Goal: Use online tool/utility: Utilize a website feature to perform a specific function

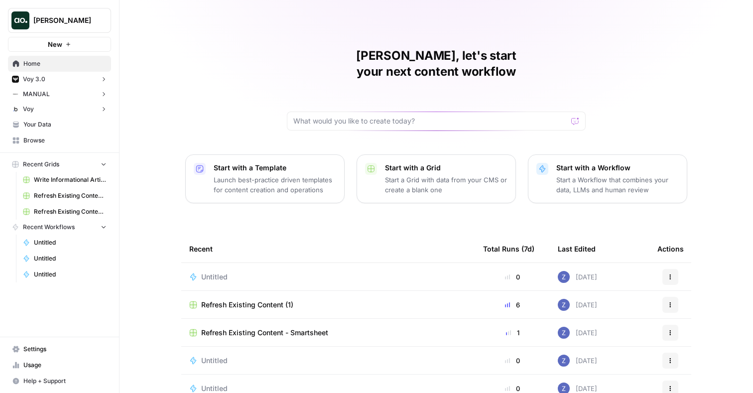
click at [67, 42] on icon "button" at bounding box center [68, 44] width 6 height 6
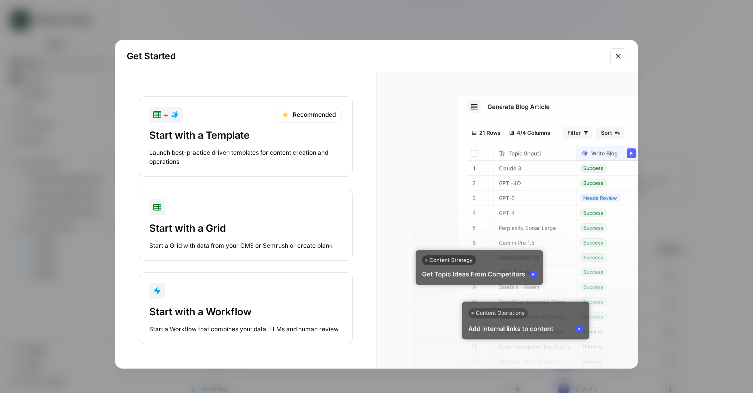
click at [229, 147] on div "Start with a Template Launch best-practice driven templates for content creatio…" at bounding box center [245, 147] width 193 height 38
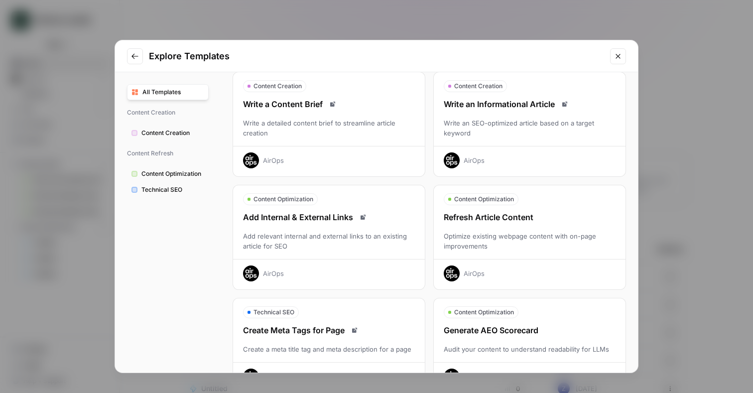
scroll to position [43, 0]
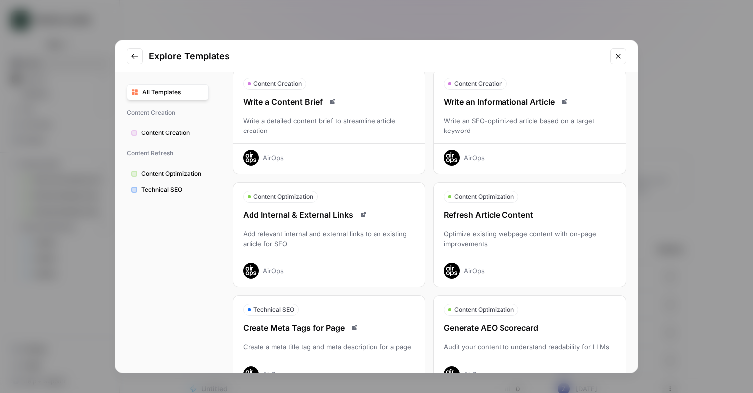
click at [185, 184] on button "Technical SEO" at bounding box center [168, 190] width 82 height 16
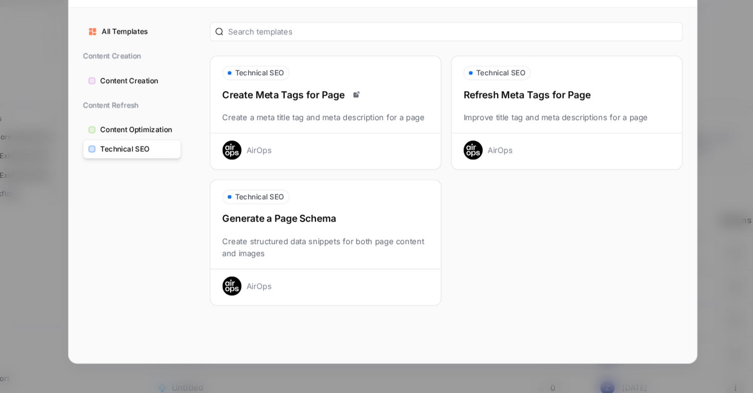
scroll to position [0, 0]
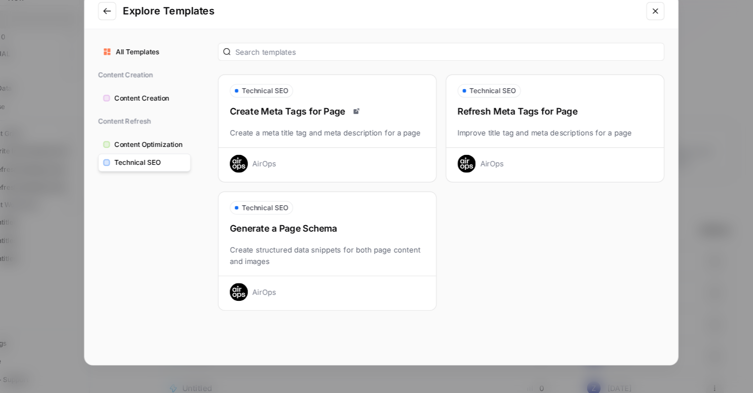
click at [347, 241] on div "Generate a Page Schema" at bounding box center [329, 247] width 192 height 12
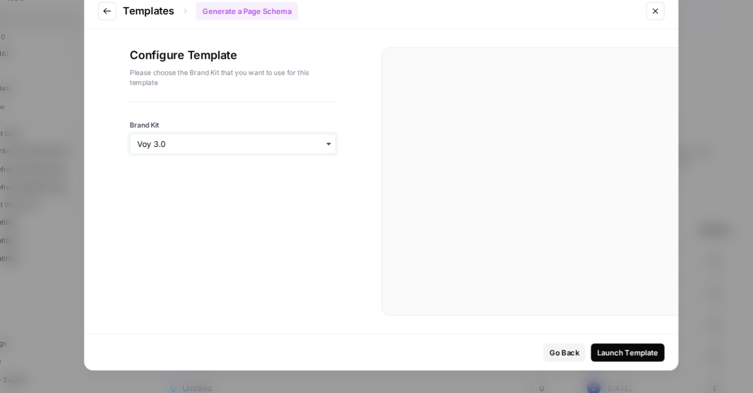
click at [277, 170] on input "Brand Kit" at bounding box center [245, 173] width 169 height 10
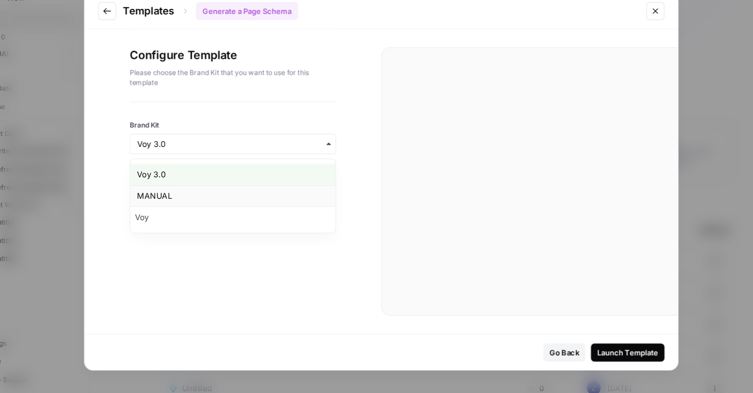
click at [227, 215] on div "MANUAL" at bounding box center [245, 219] width 181 height 19
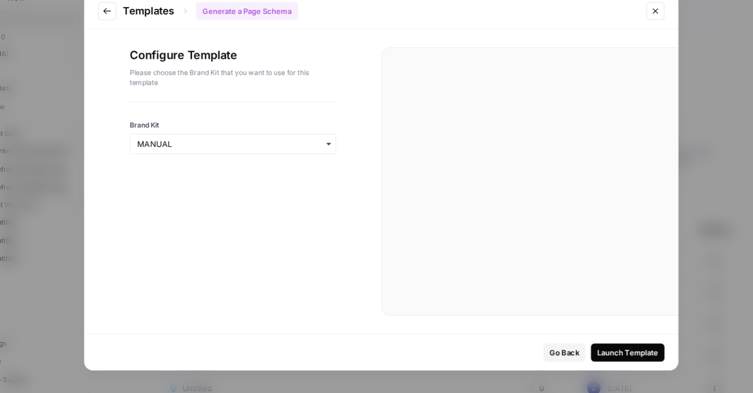
click at [570, 354] on div "Launch Template" at bounding box center [594, 357] width 54 height 10
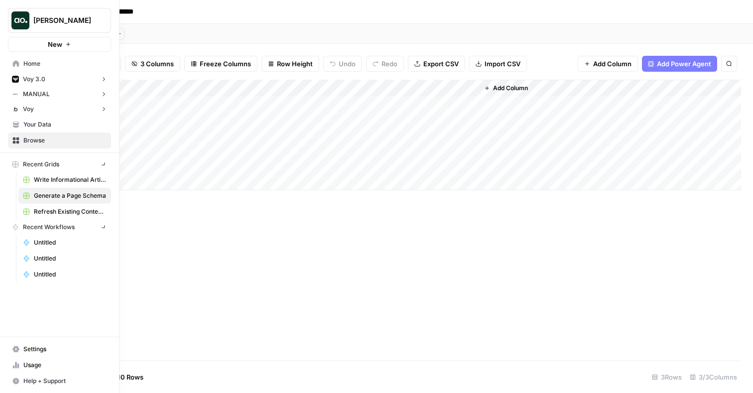
click at [16, 20] on img "Workspace: Zoe Jessup" at bounding box center [20, 20] width 18 height 18
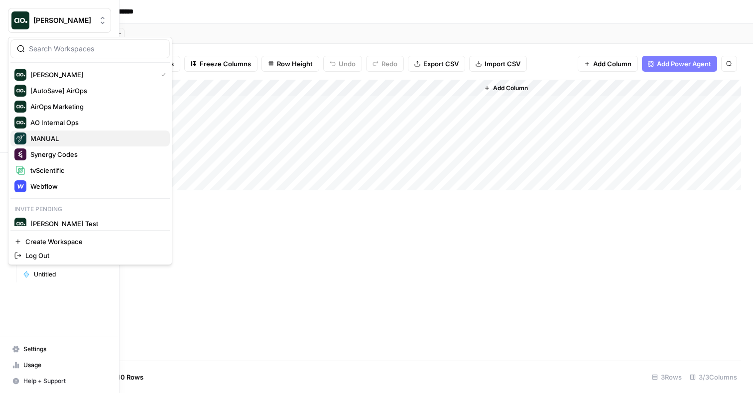
click at [66, 141] on span "MANUAL" at bounding box center [95, 138] width 131 height 10
